Goal: Check status: Check status

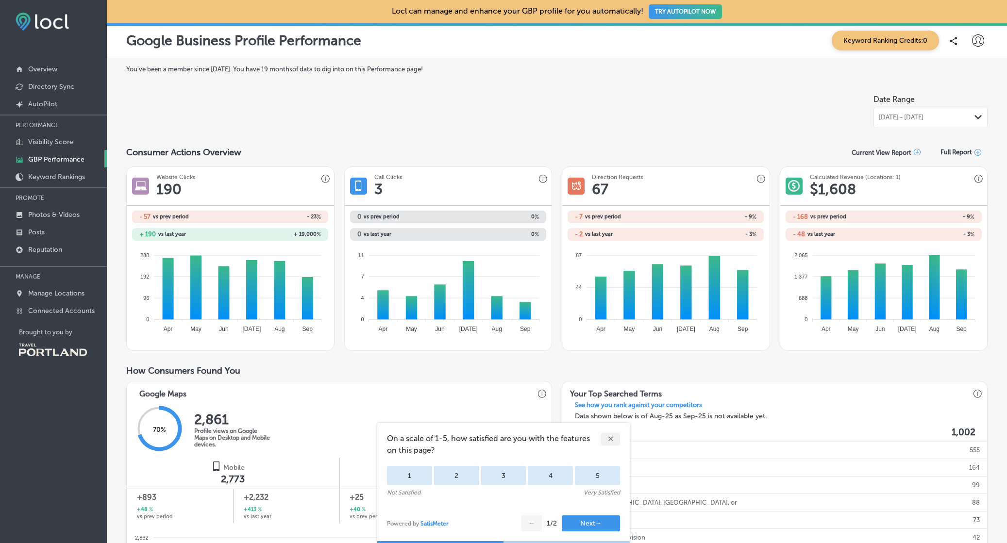
click at [610, 440] on div "✕" at bounding box center [609, 439] width 19 height 13
